Goal: Complete application form: Complete application form

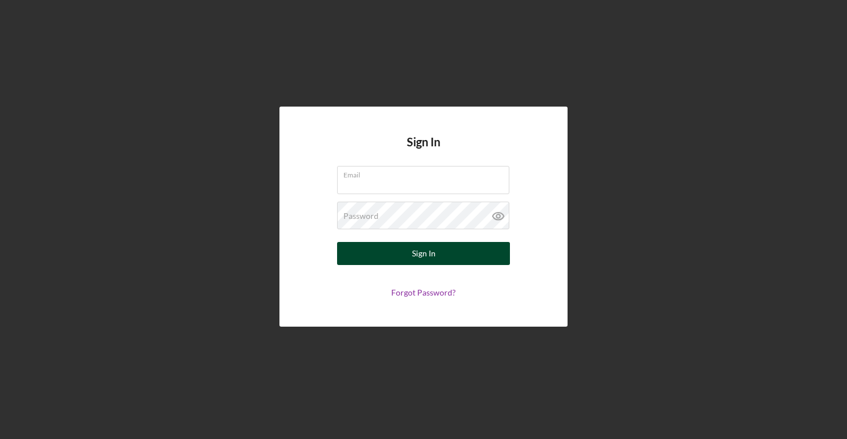
type input "[EMAIL_ADDRESS][DOMAIN_NAME]"
click at [411, 254] on button "Sign In" at bounding box center [423, 253] width 173 height 23
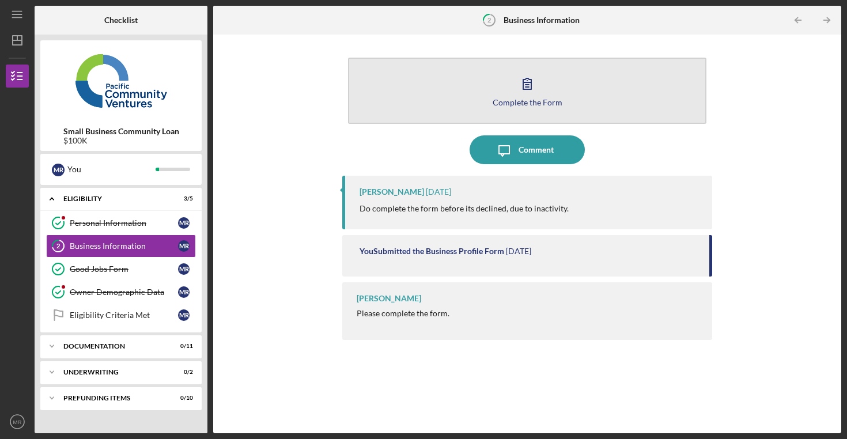
click at [518, 98] on div "Complete the Form" at bounding box center [527, 102] width 70 height 9
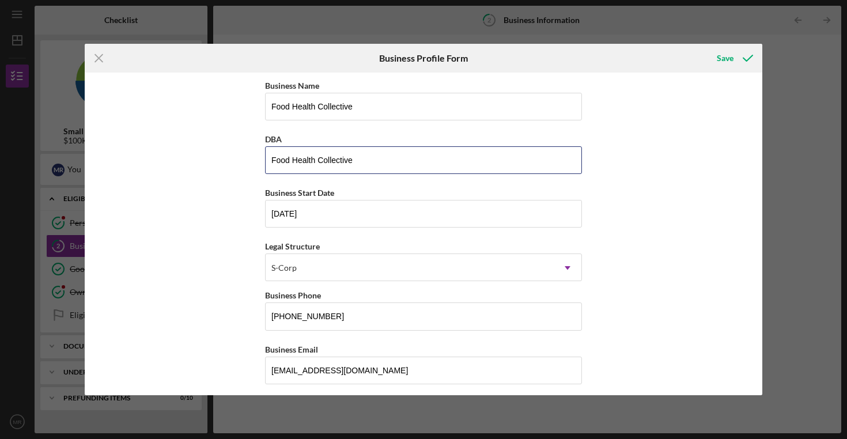
drag, startPoint x: 375, startPoint y: 163, endPoint x: 238, endPoint y: 161, distance: 137.1
click at [238, 161] on div "Business Name Food Health Collective DBA Food Health Collective Business Start …" at bounding box center [423, 234] width 677 height 323
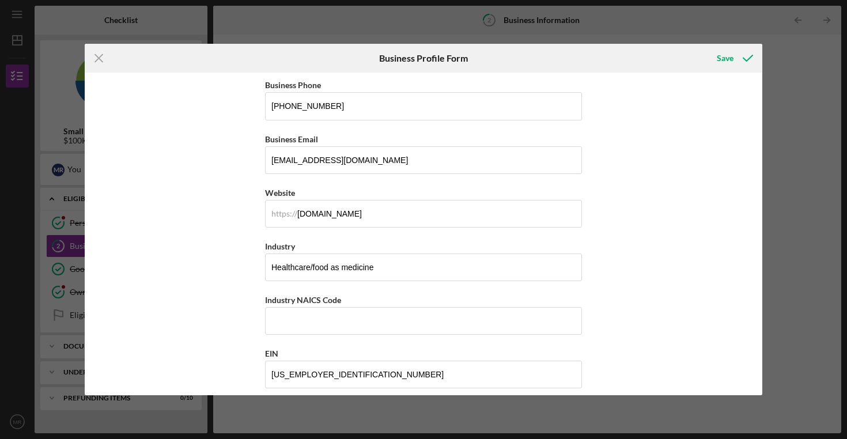
scroll to position [335, 0]
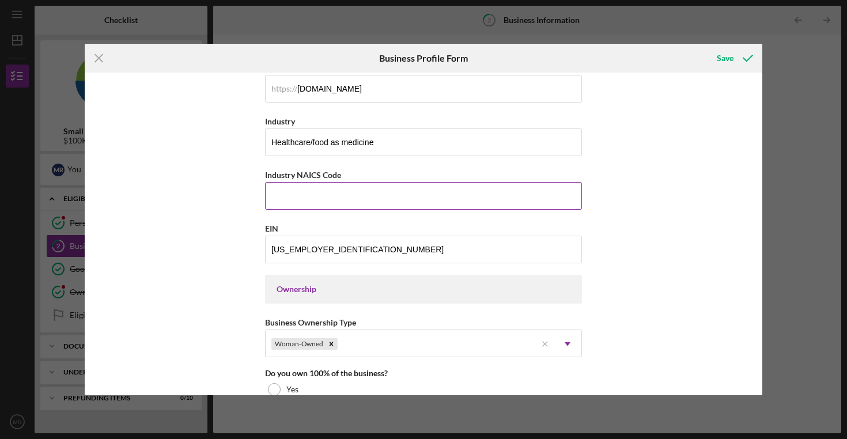
click at [307, 195] on input "Industry NAICS Code" at bounding box center [423, 196] width 317 height 28
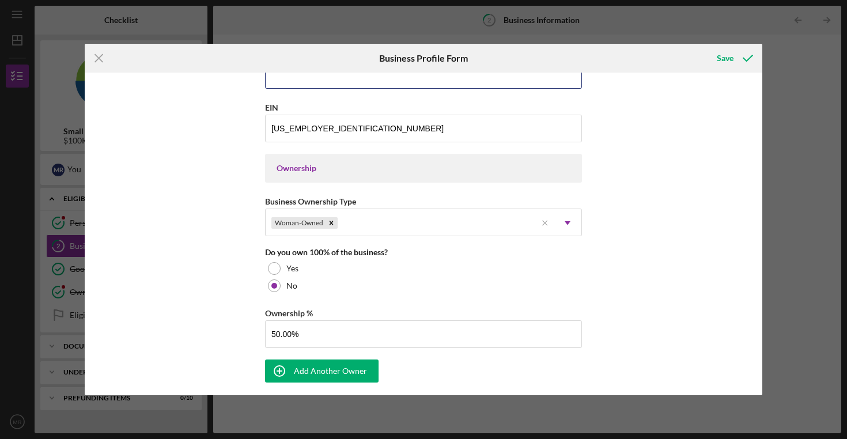
scroll to position [450, 0]
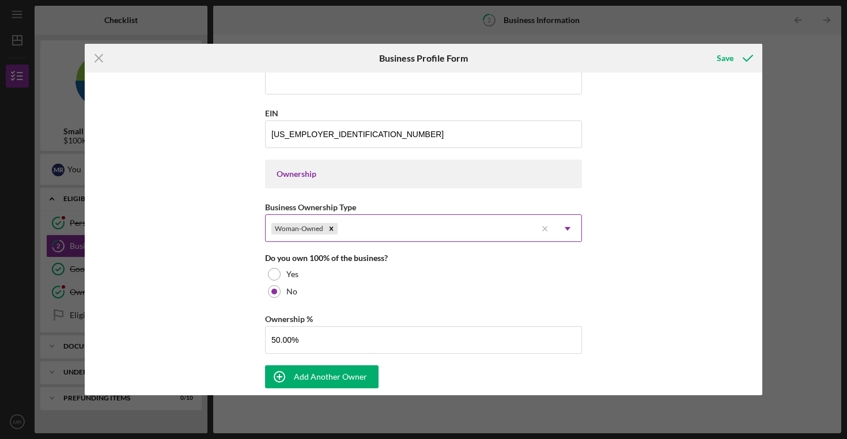
click at [568, 229] on icon "Icon/Dropdown Arrow" at bounding box center [567, 229] width 28 height 28
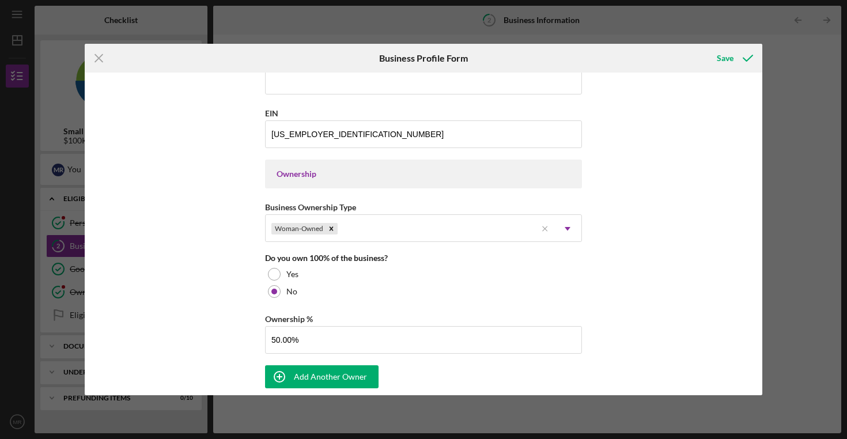
drag, startPoint x: 682, startPoint y: 294, endPoint x: 649, endPoint y: 290, distance: 34.2
click at [682, 294] on div "Business Name Food Health Collective DBA Food Health Collective Business Start …" at bounding box center [423, 234] width 677 height 323
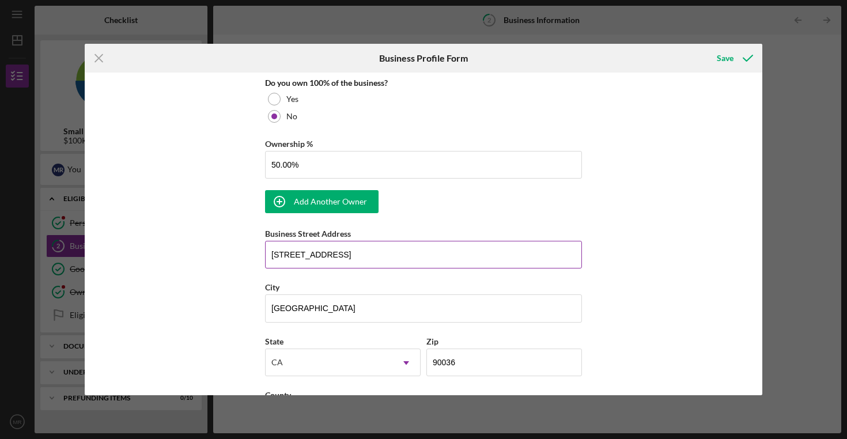
scroll to position [624, 0]
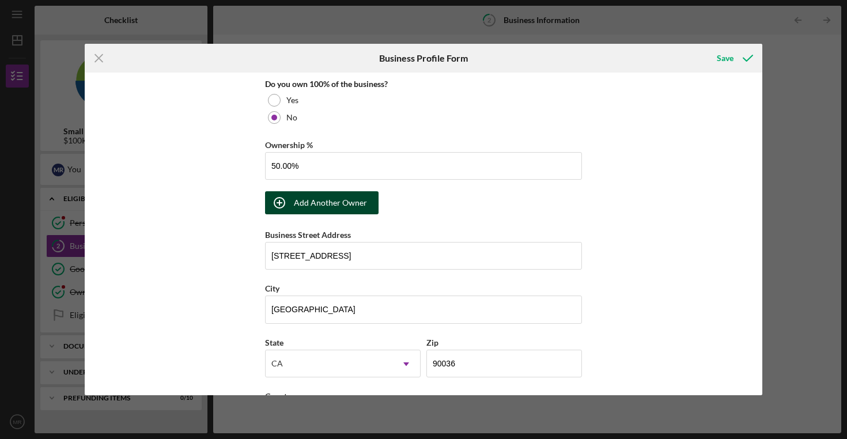
click at [332, 204] on div "Add Another Owner" at bounding box center [330, 202] width 73 height 23
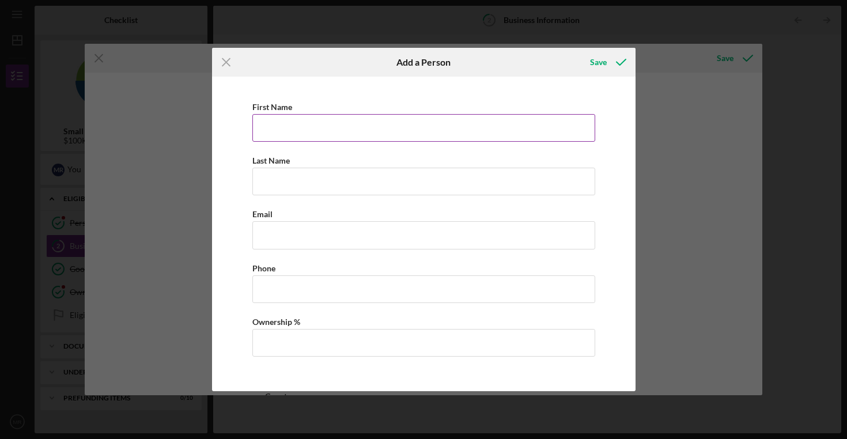
click at [310, 124] on input "First Name" at bounding box center [423, 128] width 343 height 28
type input "[PERSON_NAME]"
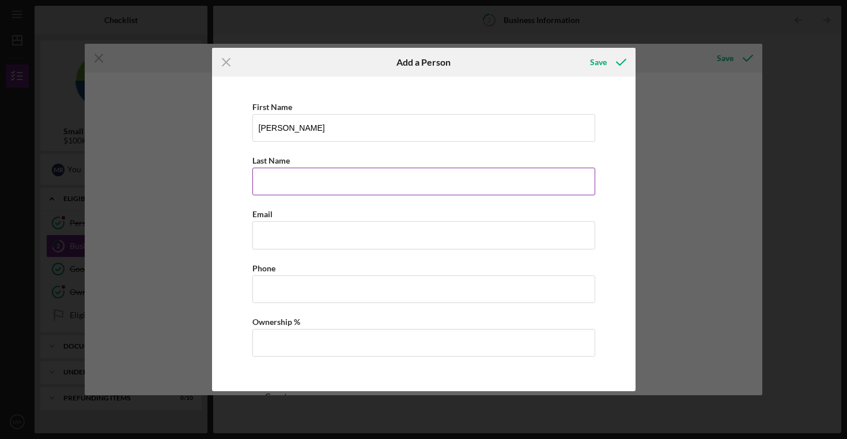
click at [326, 183] on input "Last Name" at bounding box center [423, 182] width 343 height 28
type input "[PERSON_NAME]"
click at [300, 247] on input "Business Email" at bounding box center [423, 235] width 343 height 28
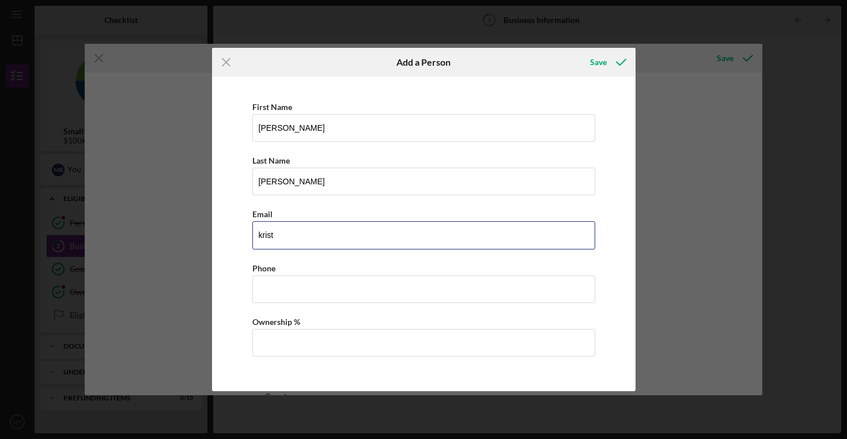
type input "[PERSON_NAME][EMAIL_ADDRESS][DOMAIN_NAME]"
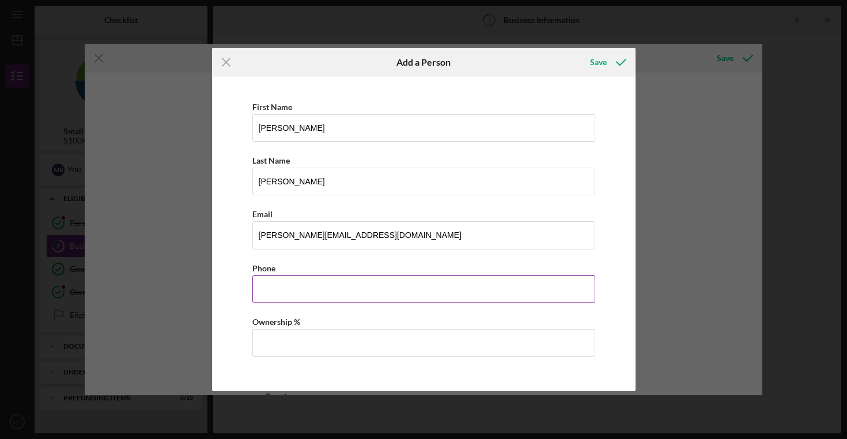
click at [353, 290] on input "Business Phone" at bounding box center [423, 289] width 343 height 28
type input "[PHONE_NUMBER]"
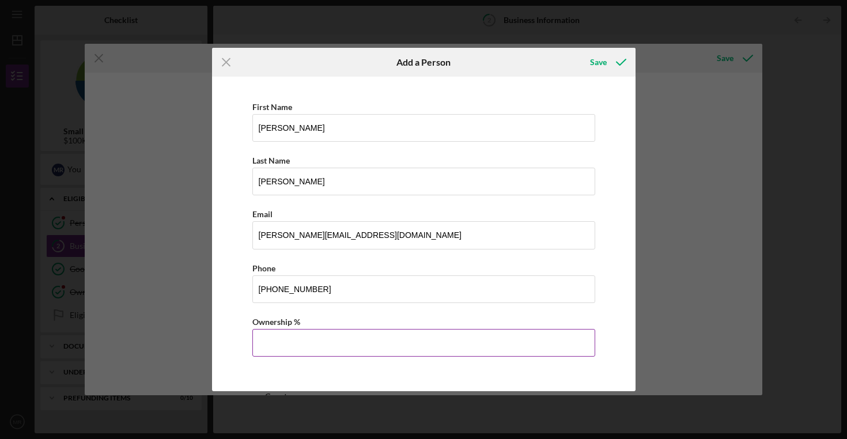
click at [343, 344] on input "Ownership %" at bounding box center [423, 343] width 343 height 28
type input "50.00%"
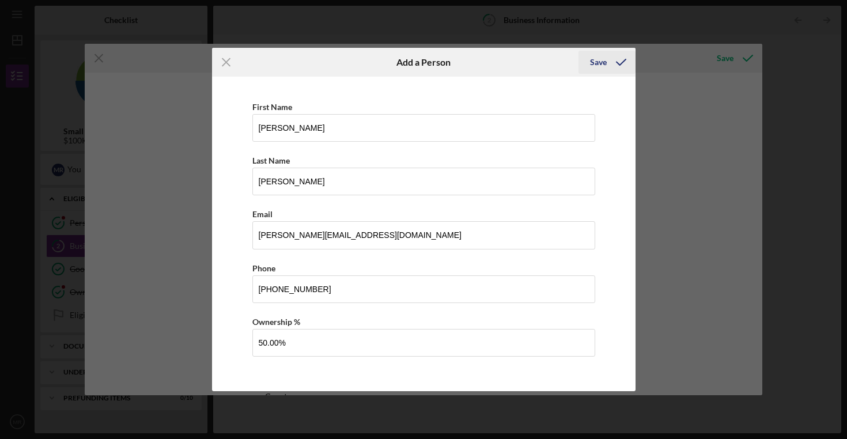
click at [596, 67] on div "Save" at bounding box center [598, 62] width 17 height 23
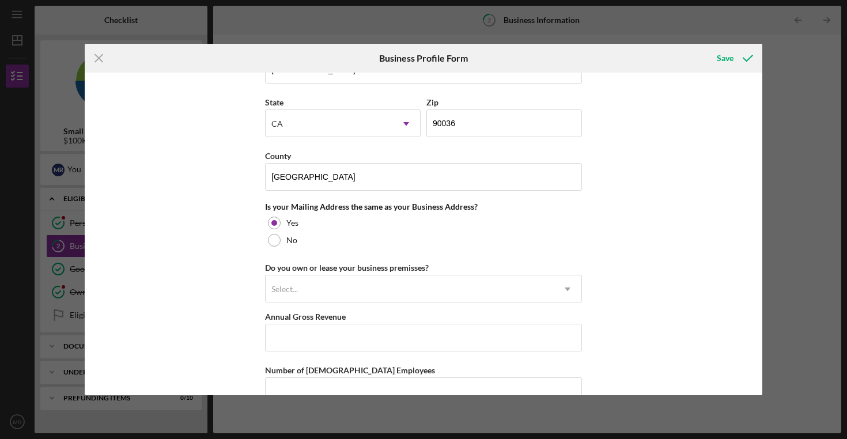
scroll to position [936, 0]
click at [450, 284] on div "Select..." at bounding box center [410, 290] width 288 height 26
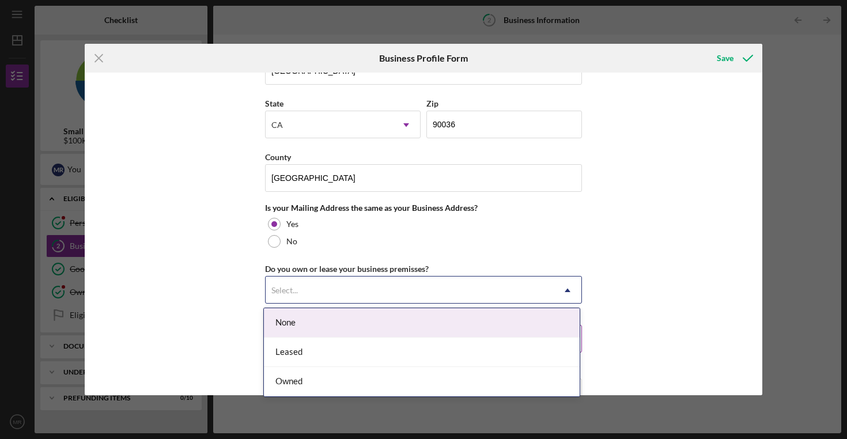
click at [439, 323] on div "None" at bounding box center [422, 322] width 316 height 29
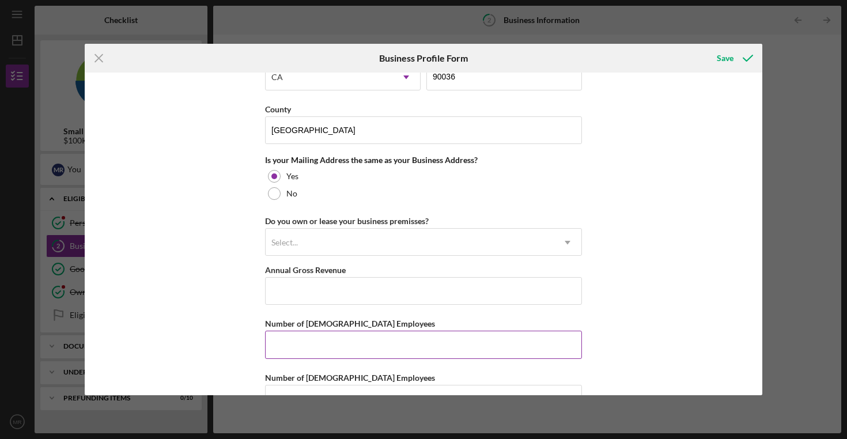
scroll to position [1017, 0]
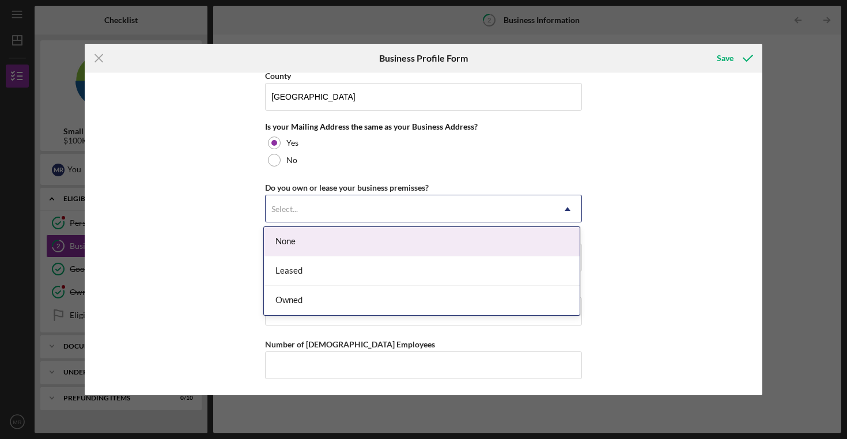
click at [530, 207] on div "Select..." at bounding box center [410, 209] width 288 height 26
click at [502, 206] on div "Select..." at bounding box center [410, 209] width 288 height 26
click at [481, 245] on div "None" at bounding box center [422, 241] width 316 height 29
click at [467, 213] on div "Select..." at bounding box center [410, 209] width 288 height 26
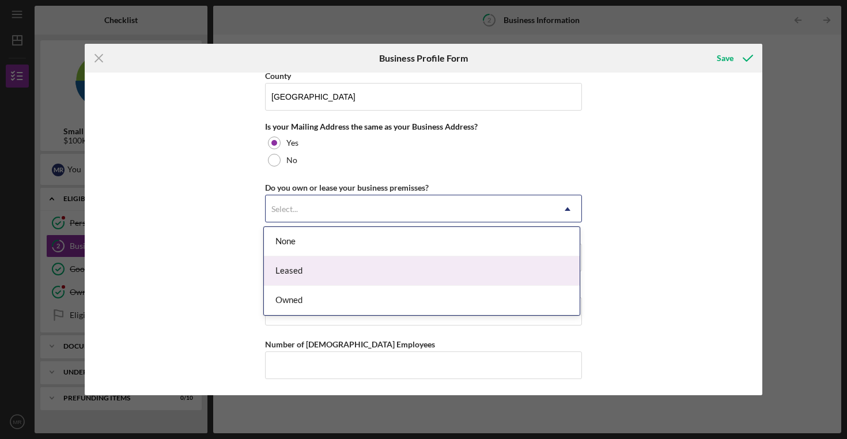
click at [472, 263] on div "Leased" at bounding box center [422, 270] width 316 height 29
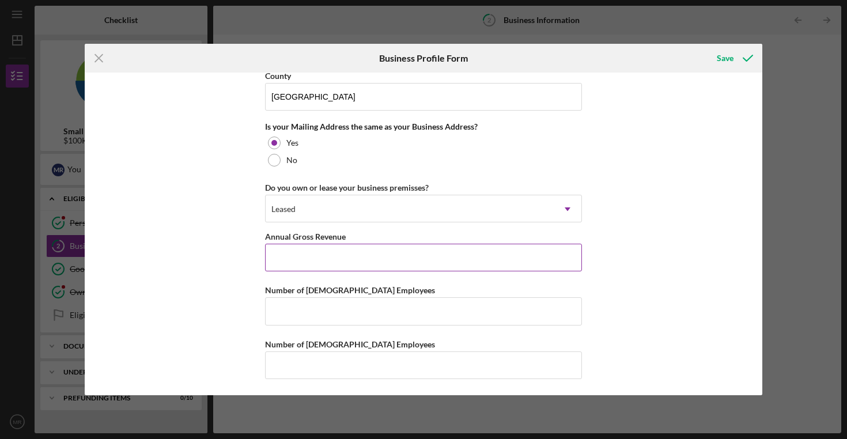
click at [472, 263] on input "Annual Gross Revenue" at bounding box center [423, 258] width 317 height 28
type input "$900,000"
click at [409, 306] on input "Number of [DEMOGRAPHIC_DATA] Employees" at bounding box center [423, 311] width 317 height 28
type input "2"
click at [397, 365] on input "Number of [DEMOGRAPHIC_DATA] Employees" at bounding box center [423, 365] width 317 height 28
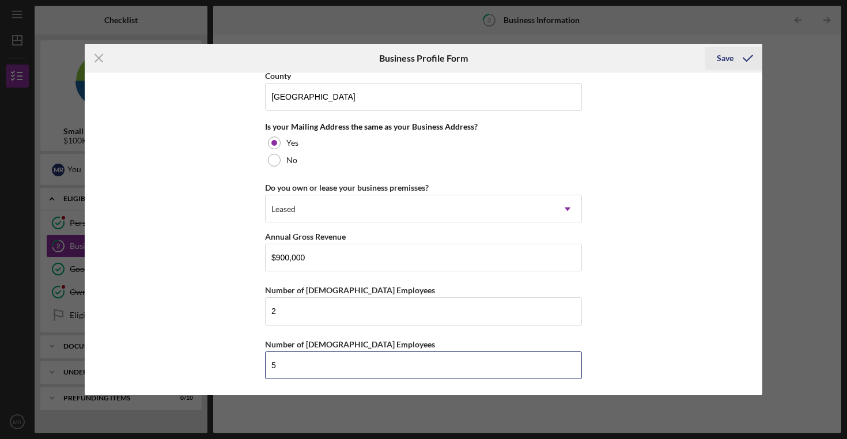
type input "5"
click at [712, 60] on button "Save" at bounding box center [733, 58] width 57 height 23
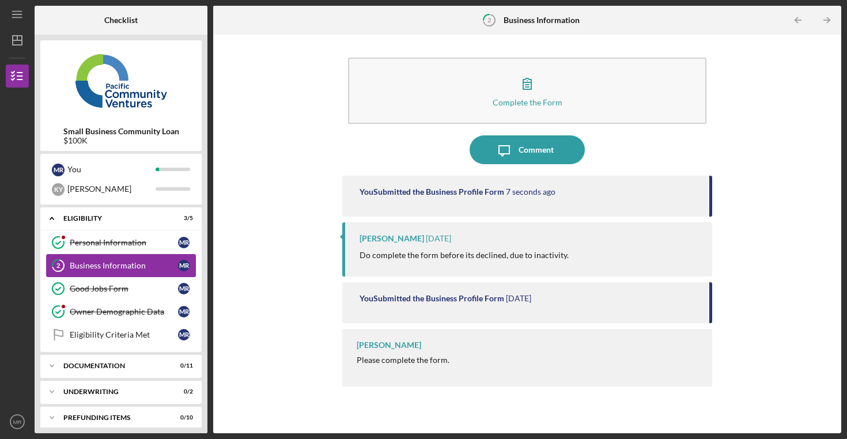
click at [149, 268] on div "Business Information" at bounding box center [124, 265] width 108 height 9
click at [259, 261] on div "Complete the Form Form Icon/Message Comment You Submitted the Business Profile …" at bounding box center [527, 233] width 616 height 387
click at [68, 267] on icon "2" at bounding box center [58, 265] width 29 height 29
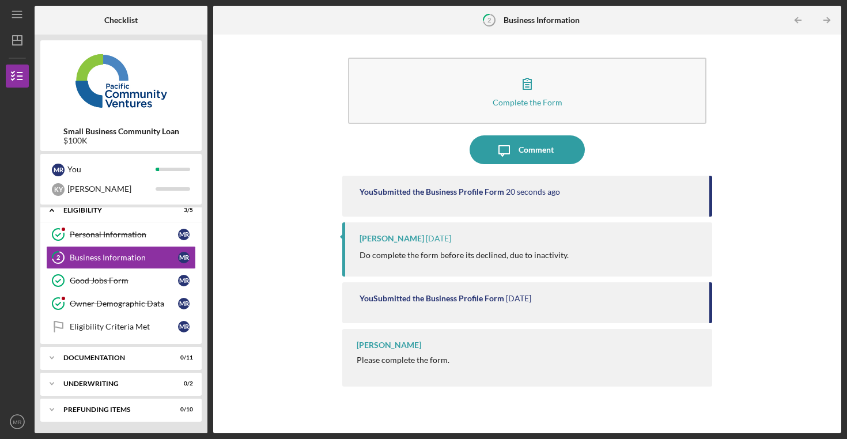
click at [828, 21] on polyline "button" at bounding box center [827, 20] width 3 height 5
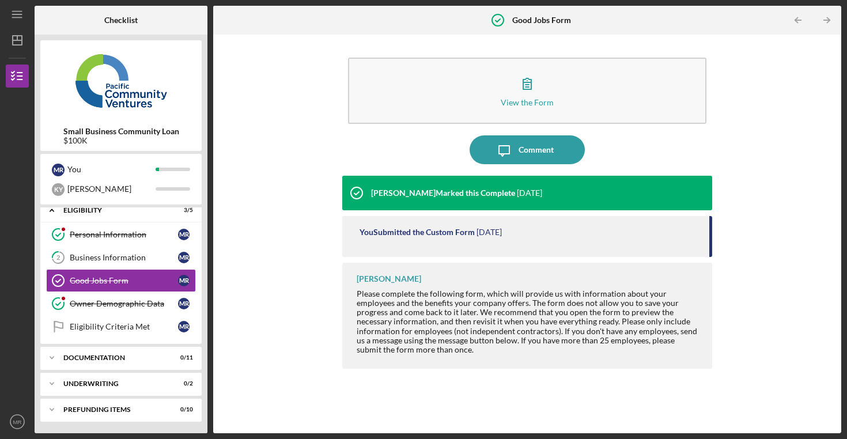
click at [828, 21] on polyline "button" at bounding box center [827, 20] width 3 height 5
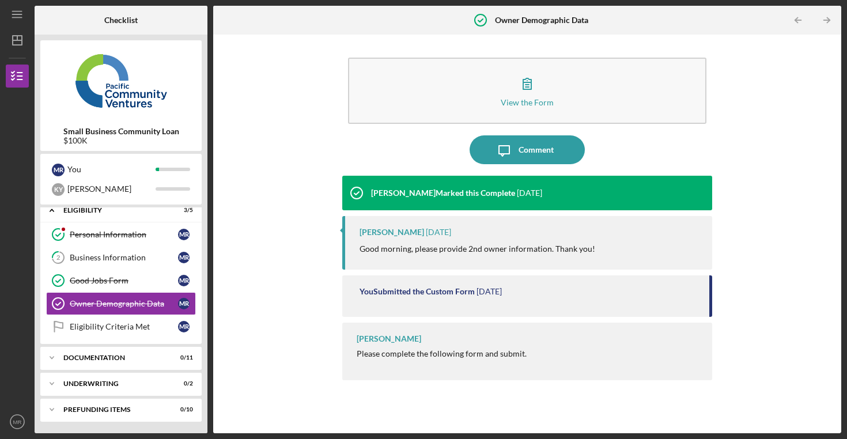
click at [828, 21] on polyline "button" at bounding box center [827, 20] width 3 height 5
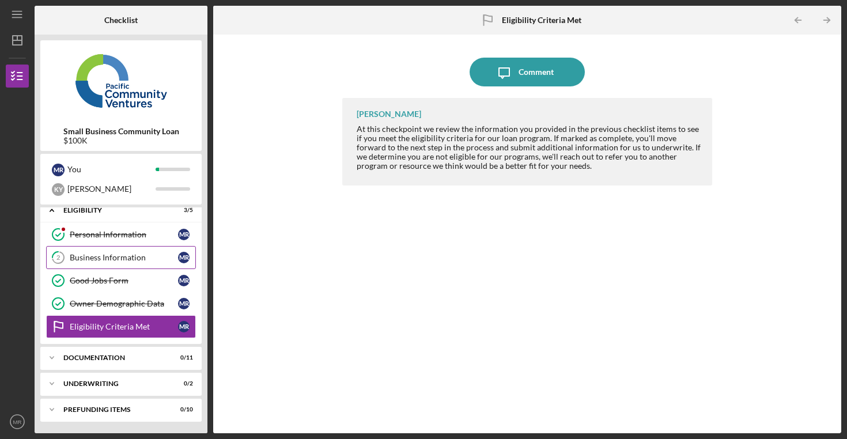
click at [170, 264] on link "2 Business Information M R" at bounding box center [121, 257] width 150 height 23
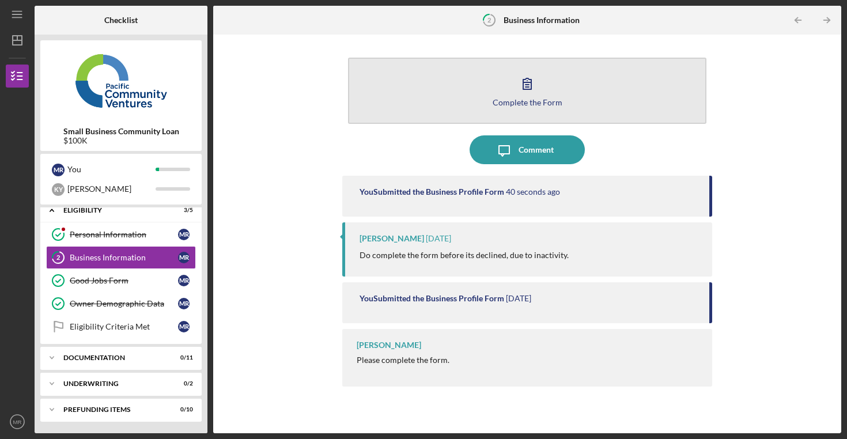
click at [548, 85] on button "Complete the Form Form" at bounding box center [527, 91] width 358 height 66
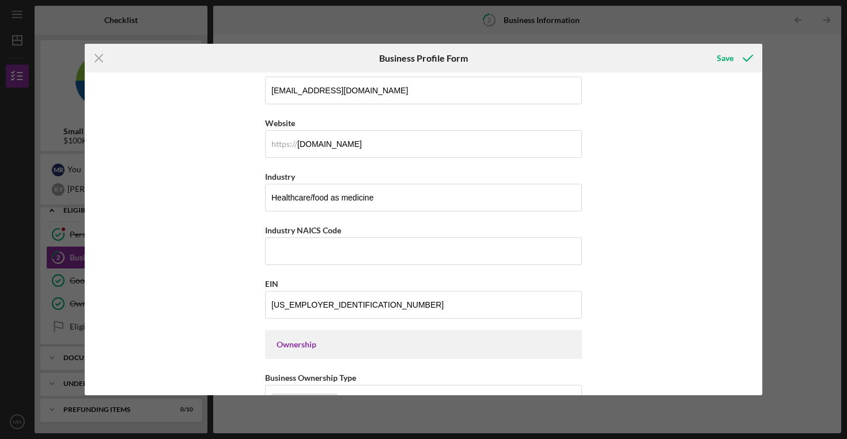
scroll to position [302, 0]
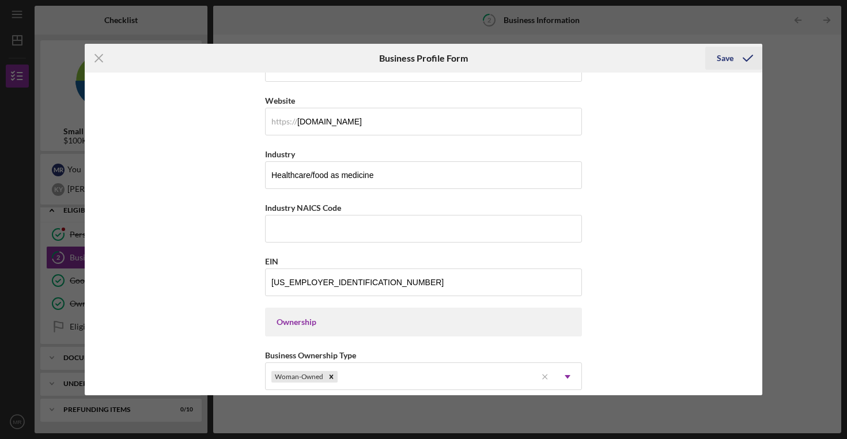
click at [719, 62] on div "Save" at bounding box center [724, 58] width 17 height 23
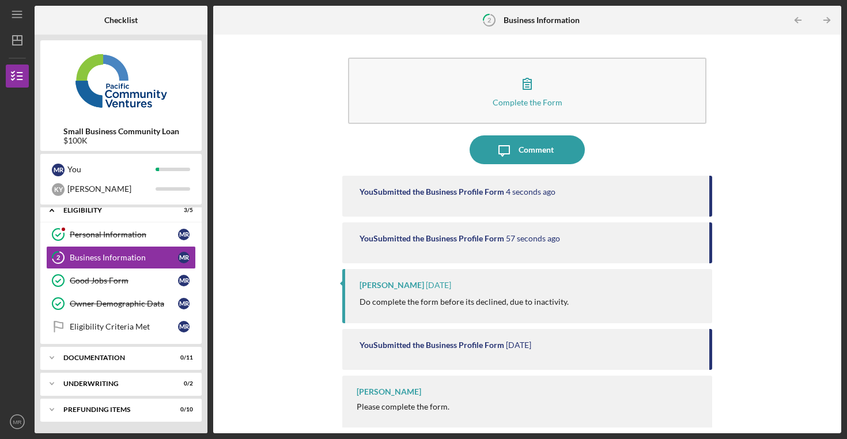
scroll to position [6, 0]
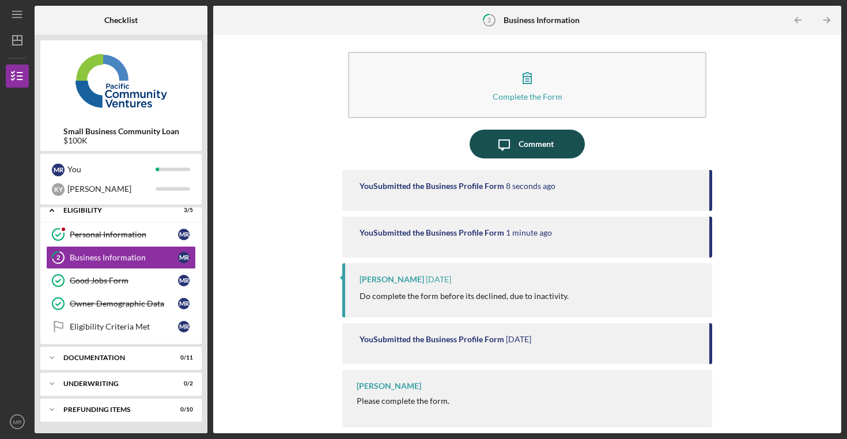
click at [533, 141] on div "Comment" at bounding box center [535, 144] width 35 height 29
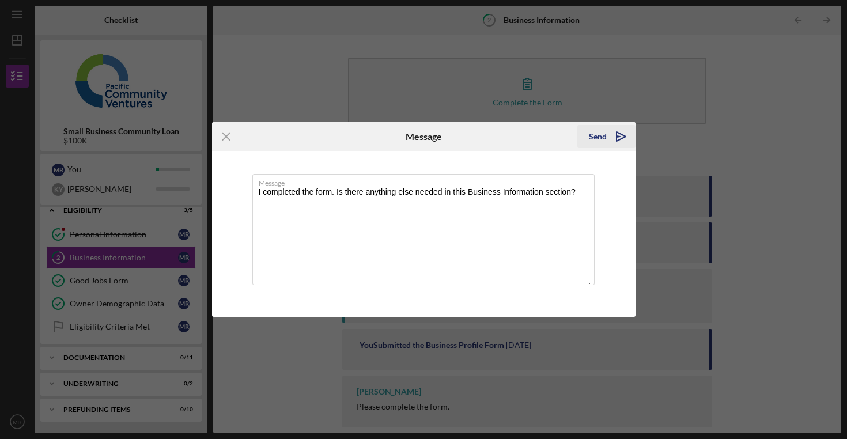
type textarea "I completed the form. Is there anything else needed in this Business Informatio…"
click at [591, 136] on div "Send" at bounding box center [598, 136] width 18 height 23
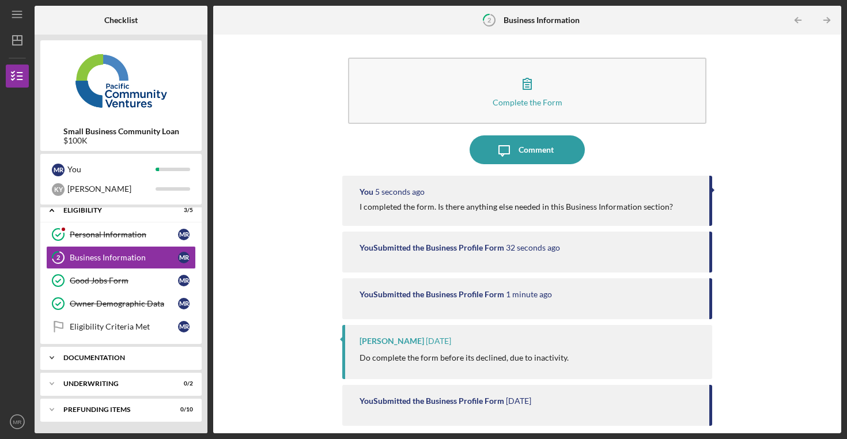
click at [134, 356] on div "Documentation" at bounding box center [125, 357] width 124 height 7
